Goal: Task Accomplishment & Management: Use online tool/utility

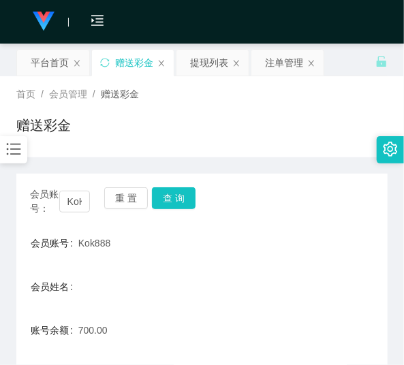
click at [132, 187] on button "重 置" at bounding box center [126, 198] width 44 height 22
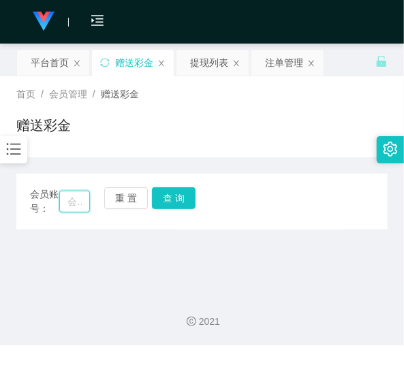
click at [78, 198] on input "text" at bounding box center [74, 202] width 31 height 22
paste input "DingDong"
type input "DingDong"
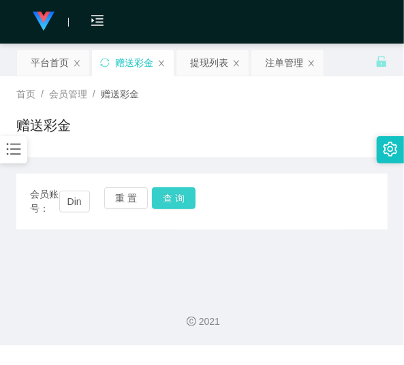
click at [183, 192] on button "查 询" at bounding box center [174, 198] width 44 height 22
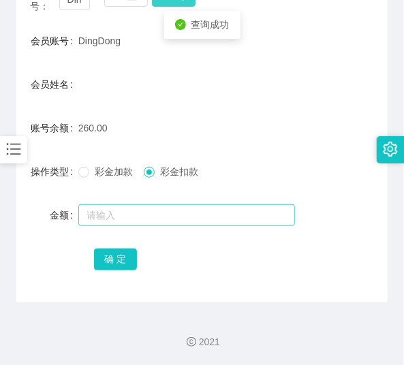
scroll to position [202, 0]
click at [167, 215] on input "text" at bounding box center [186, 215] width 217 height 22
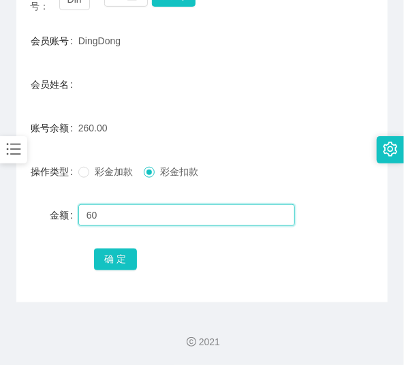
type input "60"
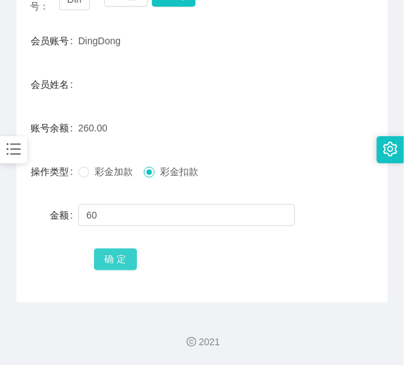
click at [112, 257] on button "确 定" at bounding box center [116, 260] width 44 height 22
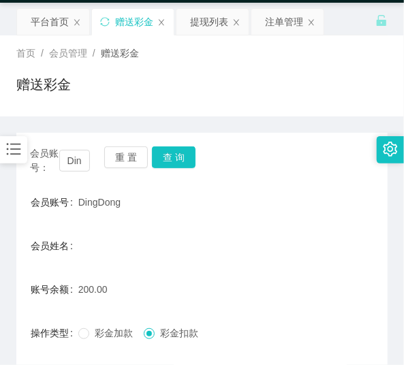
scroll to position [38, 0]
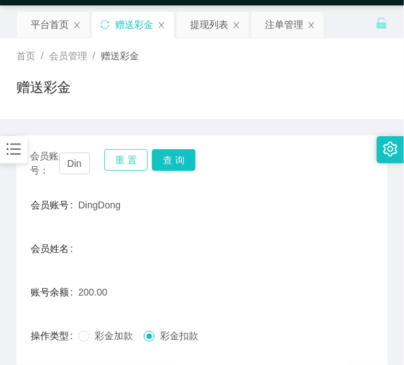
click at [138, 161] on button "重 置" at bounding box center [126, 160] width 44 height 22
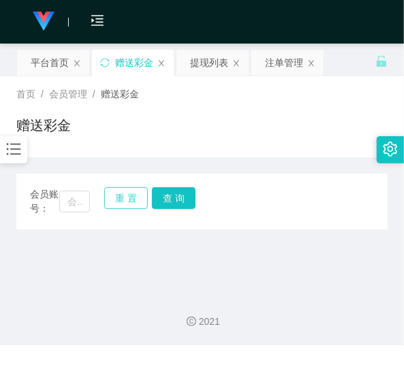
scroll to position [0, 0]
click at [76, 206] on input "text" at bounding box center [74, 202] width 31 height 22
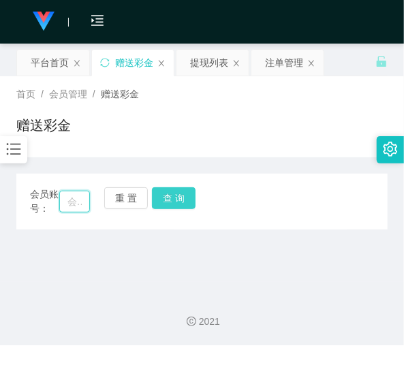
paste input "Sy1234"
type input "Sy1234"
click at [179, 196] on button "查 询" at bounding box center [174, 198] width 44 height 22
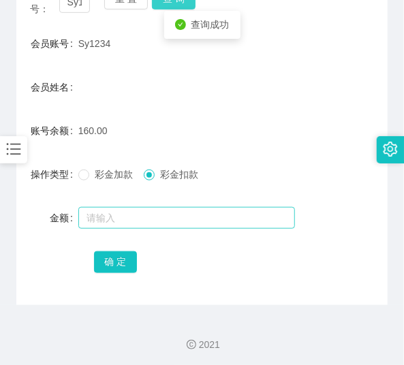
scroll to position [202, 0]
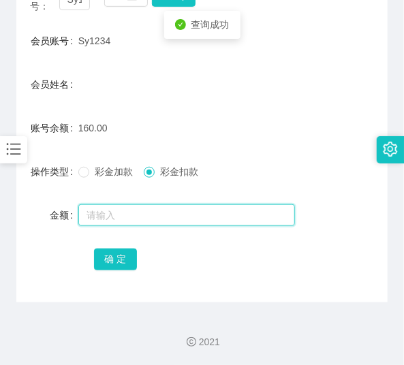
click at [173, 213] on input "text" at bounding box center [186, 215] width 217 height 22
type input "60"
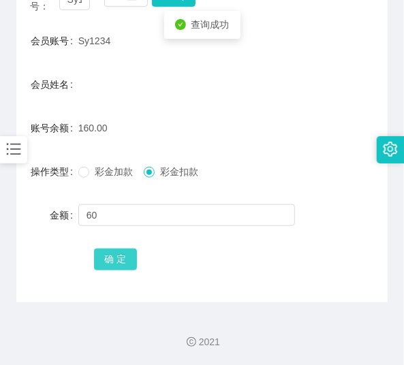
click at [127, 251] on button "确 定" at bounding box center [116, 260] width 44 height 22
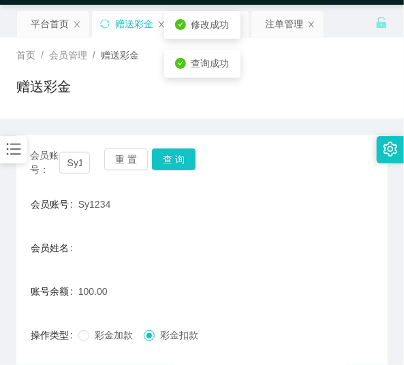
scroll to position [38, 0]
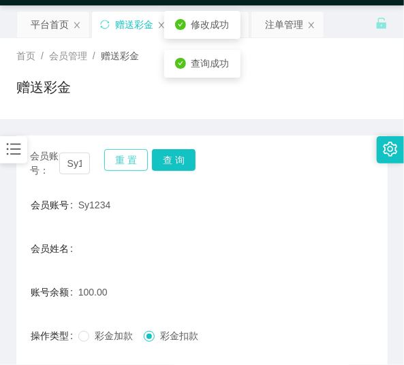
click at [123, 152] on button "重 置" at bounding box center [126, 160] width 44 height 22
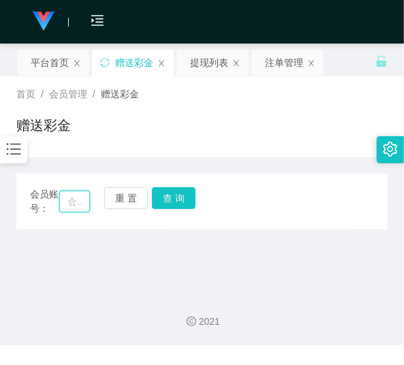
click at [82, 208] on input "text" at bounding box center [74, 202] width 31 height 22
paste input "YouTube2025"
type input "YouTube2025"
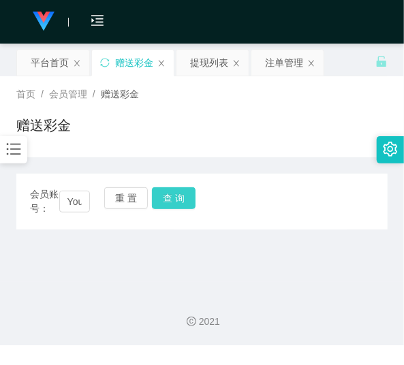
click at [166, 200] on button "查 询" at bounding box center [174, 198] width 44 height 22
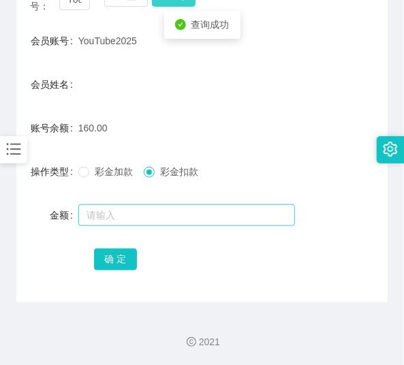
scroll to position [202, 0]
click at [153, 220] on input "text" at bounding box center [186, 215] width 217 height 22
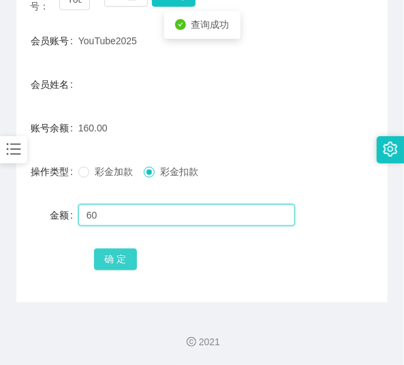
type input "60"
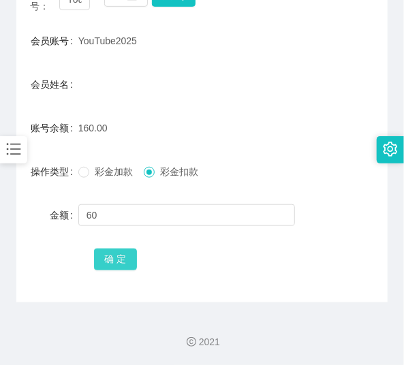
click at [120, 256] on button "确 定" at bounding box center [116, 260] width 44 height 22
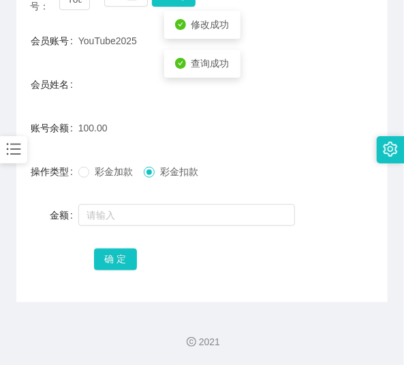
click at [135, 151] on form "会员账号 YouTube2025 会员姓名 账号余额 100.00 操作类型 彩金加款 彩金扣款 金额 确 定" at bounding box center [201, 149] width 371 height 245
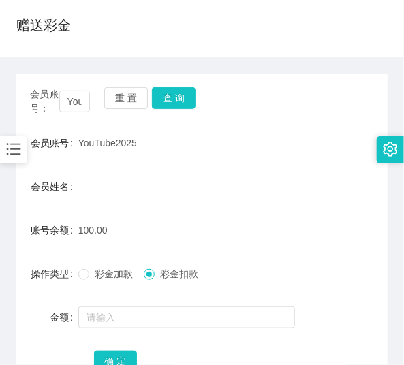
scroll to position [93, 0]
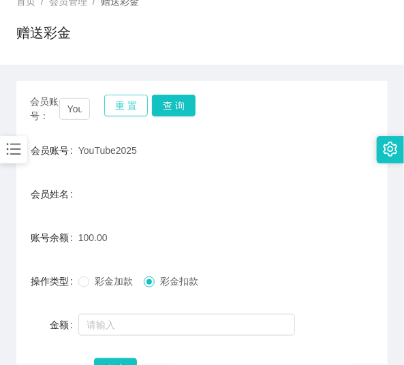
click at [119, 106] on button "重 置" at bounding box center [126, 106] width 44 height 22
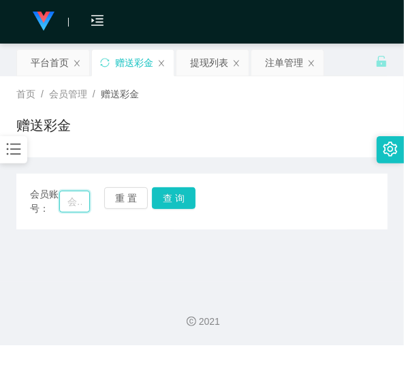
click at [76, 194] on input "text" at bounding box center [74, 202] width 31 height 22
paste input "0183274113"
type input "0183274113"
click at [173, 198] on button "查 询" at bounding box center [174, 198] width 44 height 22
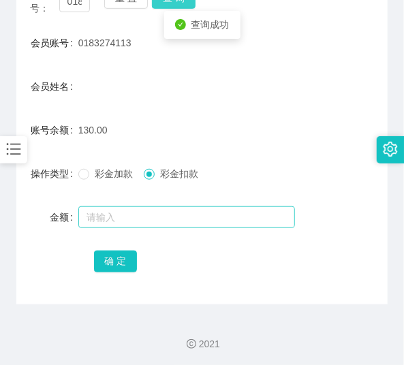
scroll to position [202, 0]
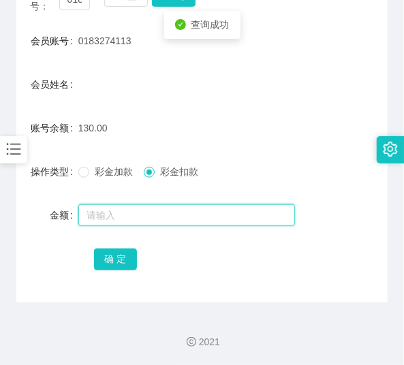
click at [162, 216] on input "text" at bounding box center [186, 215] width 217 height 22
type input "30"
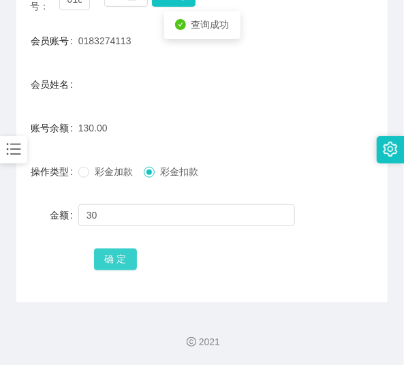
click at [123, 259] on button "确 定" at bounding box center [116, 260] width 44 height 22
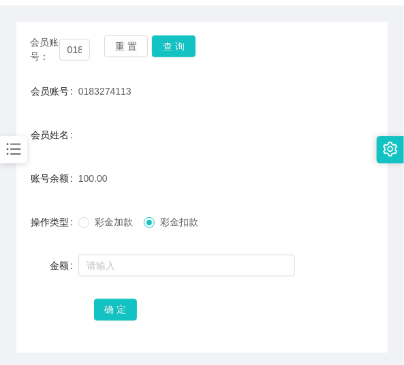
scroll to position [148, 0]
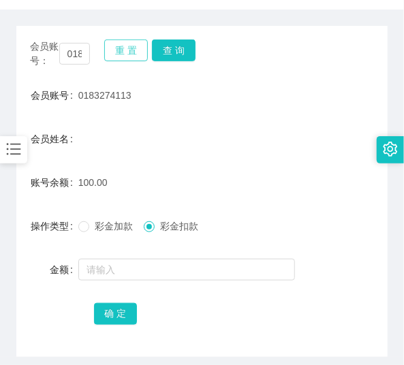
click at [123, 53] on button "重 置" at bounding box center [126, 51] width 44 height 22
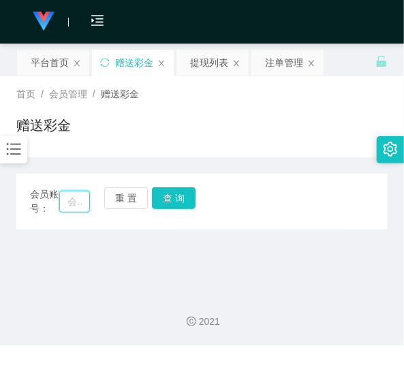
click at [82, 194] on input "text" at bounding box center [74, 202] width 31 height 22
paste input "0297"
type input "0297"
click at [164, 191] on button "查 询" at bounding box center [174, 198] width 44 height 22
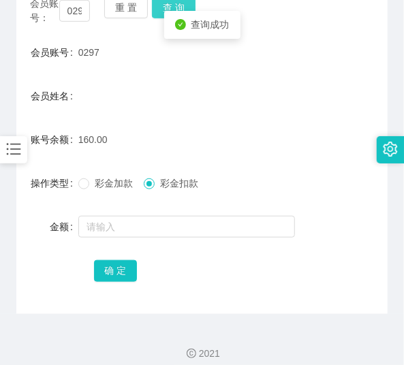
scroll to position [202, 0]
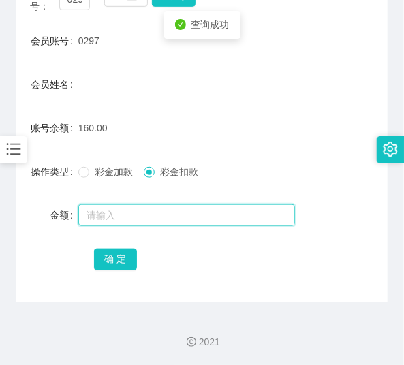
click at [154, 206] on input "text" at bounding box center [186, 215] width 217 height 22
type input "60"
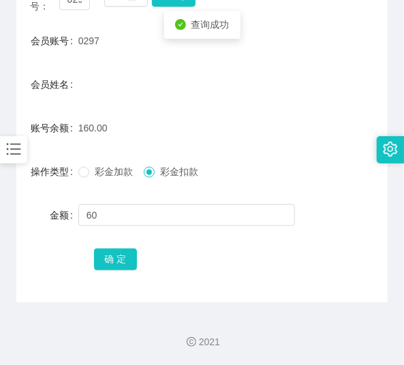
click at [127, 271] on div "确 定" at bounding box center [202, 258] width 217 height 27
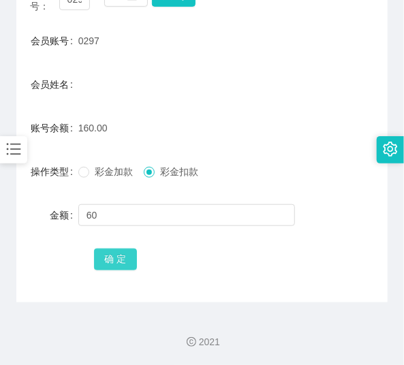
click at [126, 264] on button "确 定" at bounding box center [116, 260] width 44 height 22
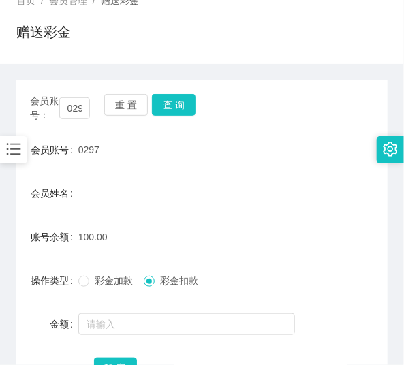
scroll to position [93, 0]
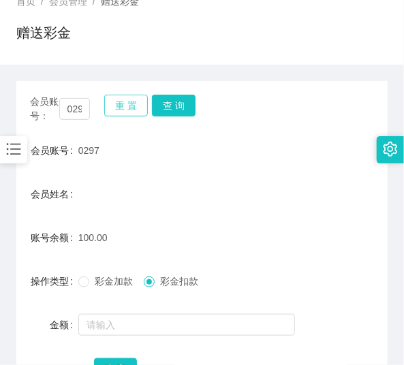
click at [128, 106] on button "重 置" at bounding box center [126, 106] width 44 height 22
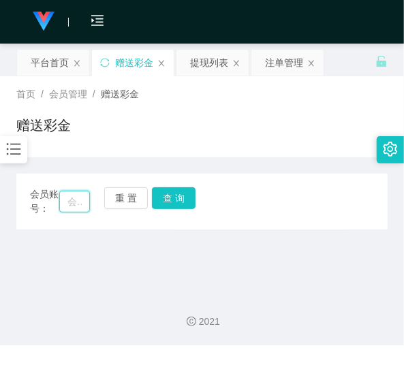
click at [76, 202] on input "text" at bounding box center [74, 202] width 31 height 22
paste input "0297"
type input "0297"
click at [157, 201] on button "查 询" at bounding box center [174, 198] width 44 height 22
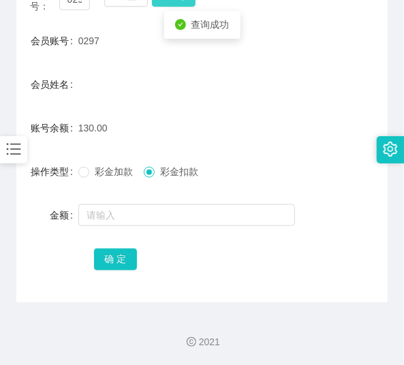
scroll to position [202, 0]
click at [157, 202] on div at bounding box center [186, 215] width 217 height 27
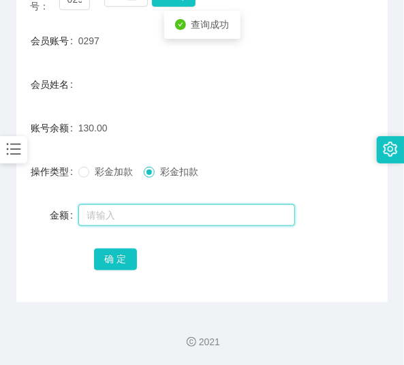
click at [153, 208] on input "text" at bounding box center [186, 215] width 217 height 22
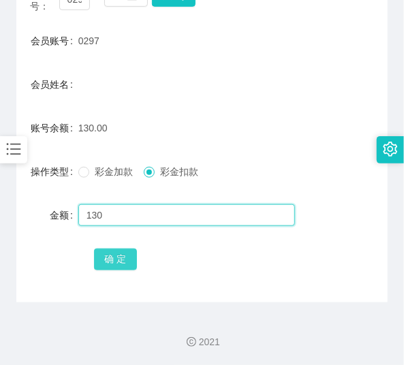
type input "130"
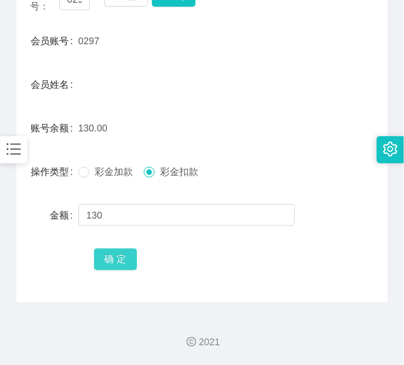
click at [109, 261] on button "确 定" at bounding box center [116, 260] width 44 height 22
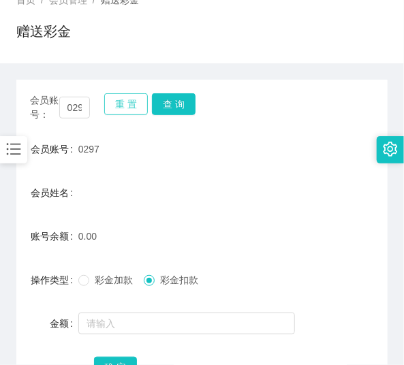
scroll to position [93, 0]
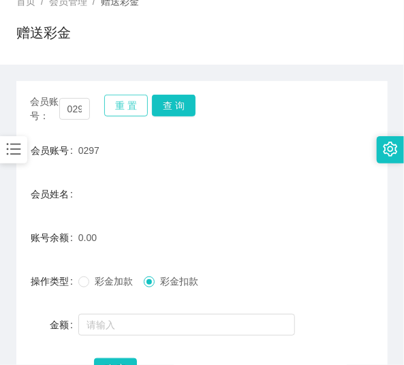
click at [138, 108] on button "重 置" at bounding box center [126, 106] width 44 height 22
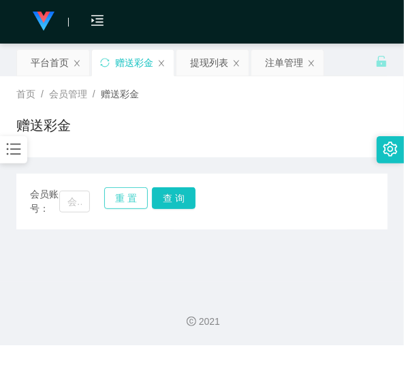
scroll to position [0, 0]
click at [71, 211] on input "text" at bounding box center [74, 202] width 31 height 22
paste input "DingDong"
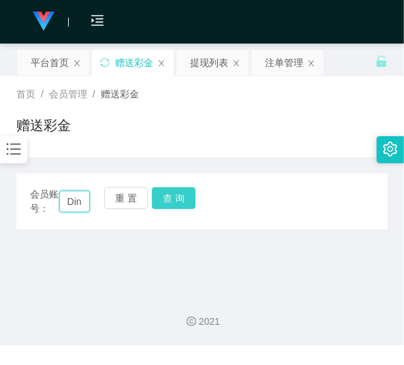
scroll to position [0, 29]
type input "DingDong"
click at [172, 200] on button "查 询" at bounding box center [174, 198] width 44 height 22
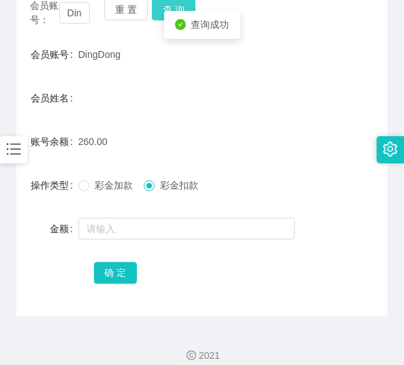
scroll to position [202, 0]
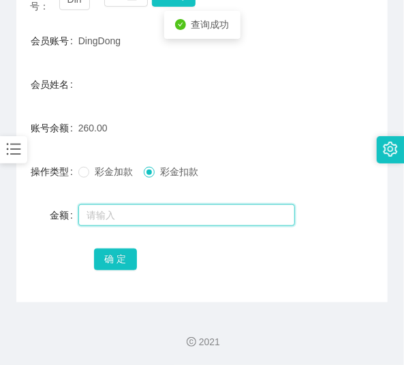
click at [155, 213] on input "text" at bounding box center [186, 215] width 217 height 22
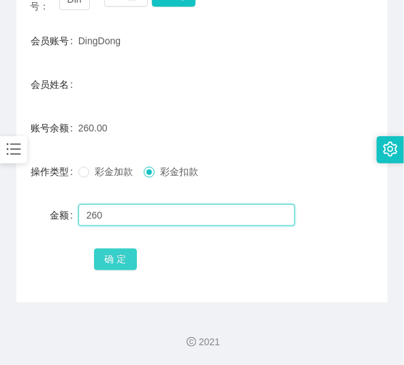
type input "260"
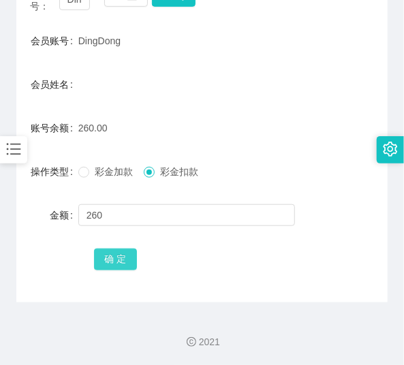
click at [119, 257] on button "确 定" at bounding box center [116, 260] width 44 height 22
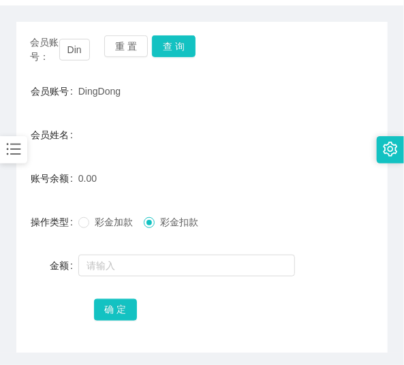
scroll to position [148, 0]
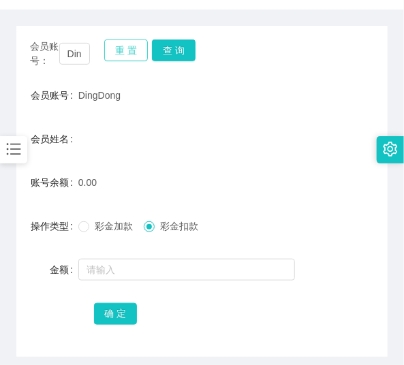
click at [123, 55] on button "重 置" at bounding box center [126, 51] width 44 height 22
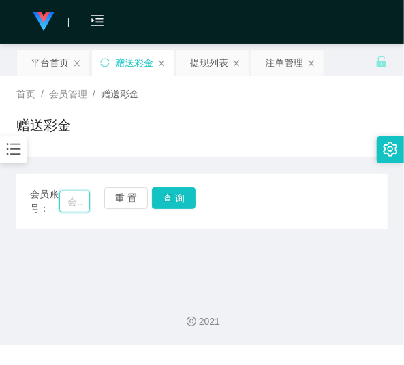
click at [78, 192] on input "text" at bounding box center [74, 202] width 31 height 22
paste input "YouTube2025"
type input "YouTube2025"
click at [176, 196] on button "查 询" at bounding box center [174, 198] width 44 height 22
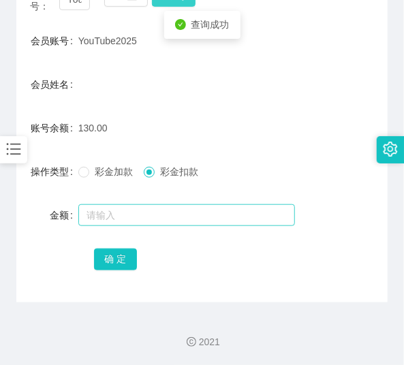
scroll to position [202, 0]
click at [147, 218] on input "text" at bounding box center [186, 215] width 217 height 22
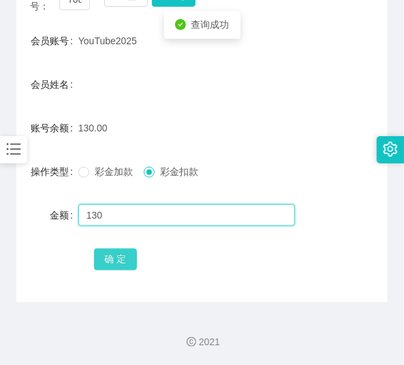
type input "130"
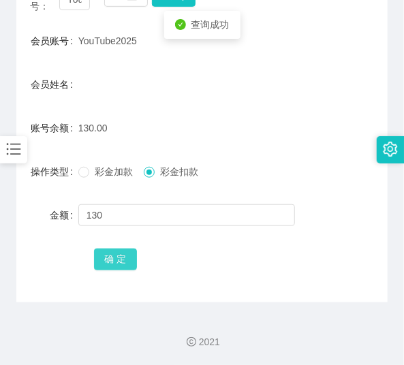
click at [121, 258] on button "确 定" at bounding box center [116, 260] width 44 height 22
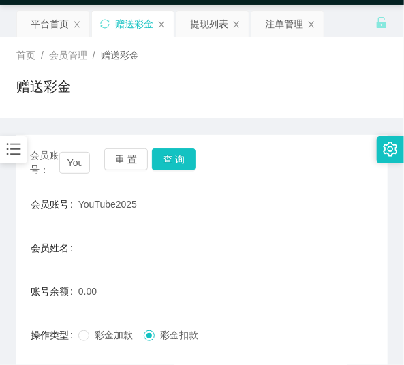
scroll to position [38, 0]
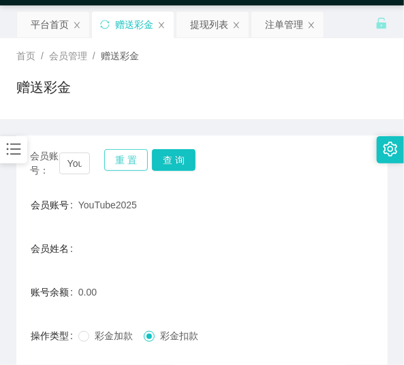
click at [128, 160] on button "重 置" at bounding box center [126, 160] width 44 height 22
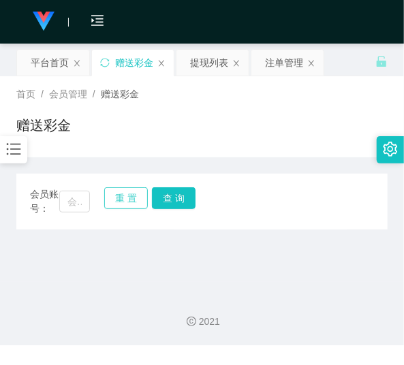
scroll to position [0, 0]
click at [83, 199] on input "text" at bounding box center [74, 202] width 31 height 22
paste input "0183274113"
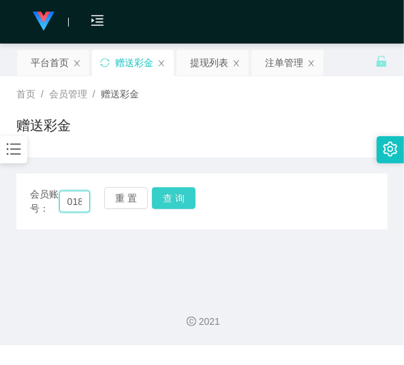
scroll to position [0, 37]
type input "0183274113"
click at [160, 200] on button "查 询" at bounding box center [174, 198] width 44 height 22
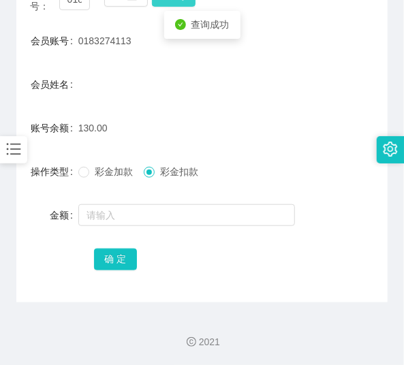
scroll to position [202, 0]
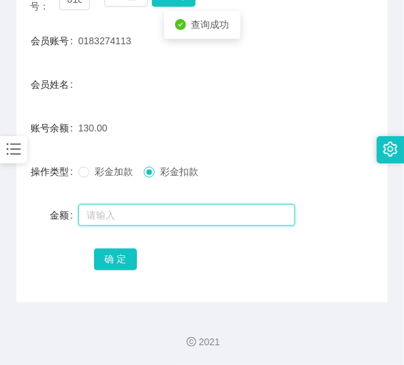
click at [146, 217] on input "text" at bounding box center [186, 215] width 217 height 22
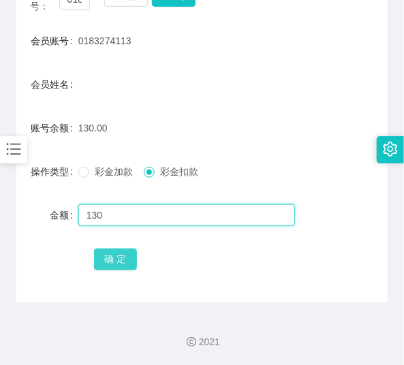
type input "130"
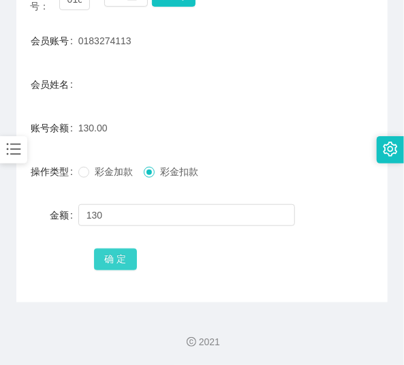
click at [114, 255] on button "确 定" at bounding box center [116, 260] width 44 height 22
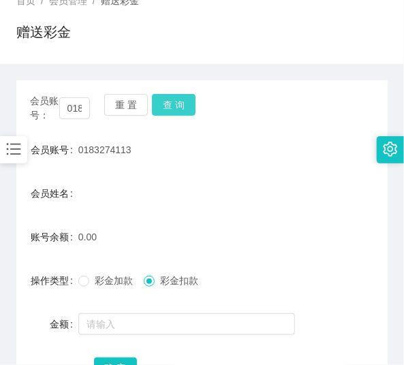
scroll to position [93, 0]
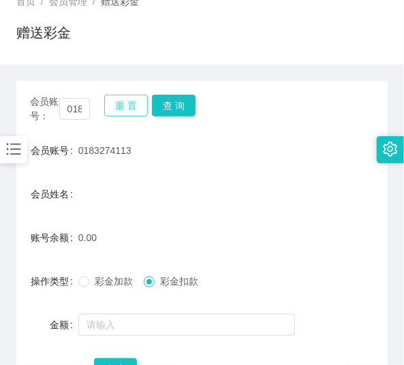
click at [125, 110] on button "重 置" at bounding box center [126, 106] width 44 height 22
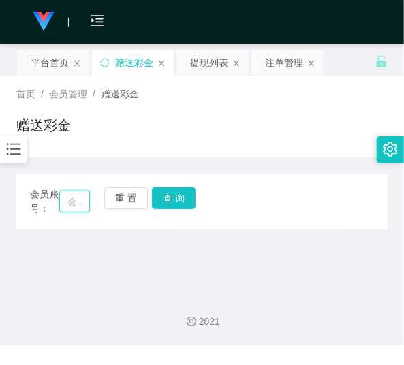
click at [66, 212] on input "text" at bounding box center [74, 202] width 31 height 22
paste input "Sy1234"
type input "Sy1234"
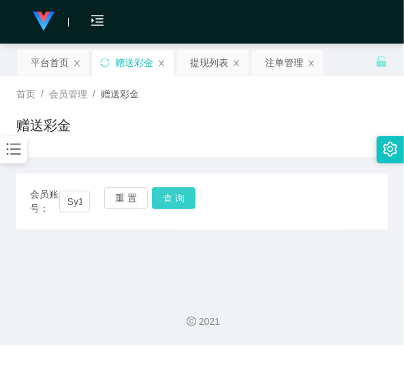
click at [187, 195] on button "查 询" at bounding box center [174, 198] width 44 height 22
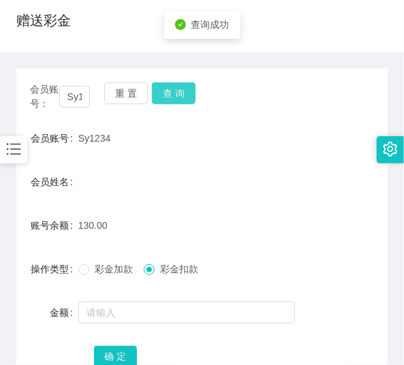
scroll to position [164, 0]
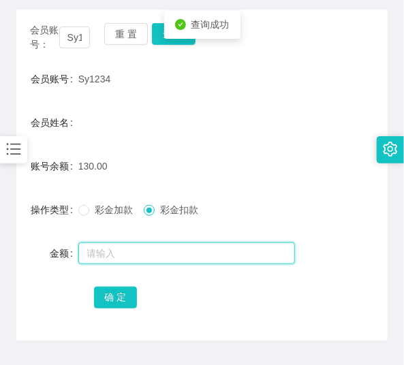
click at [153, 248] on input "text" at bounding box center [186, 254] width 217 height 22
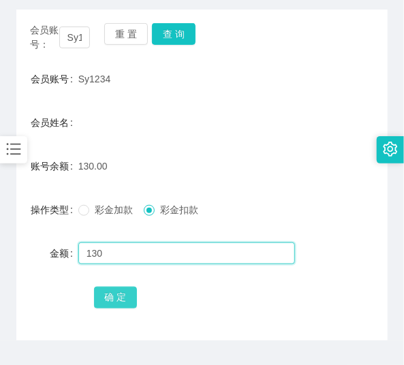
type input "130"
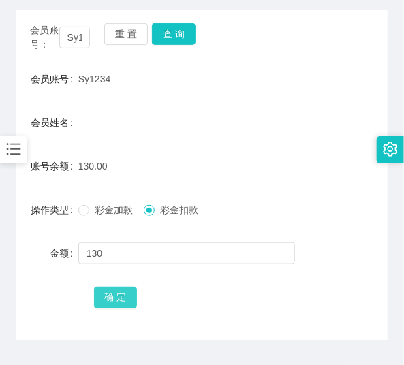
click at [119, 301] on button "确 定" at bounding box center [116, 298] width 44 height 22
